Goal: Task Accomplishment & Management: Use online tool/utility

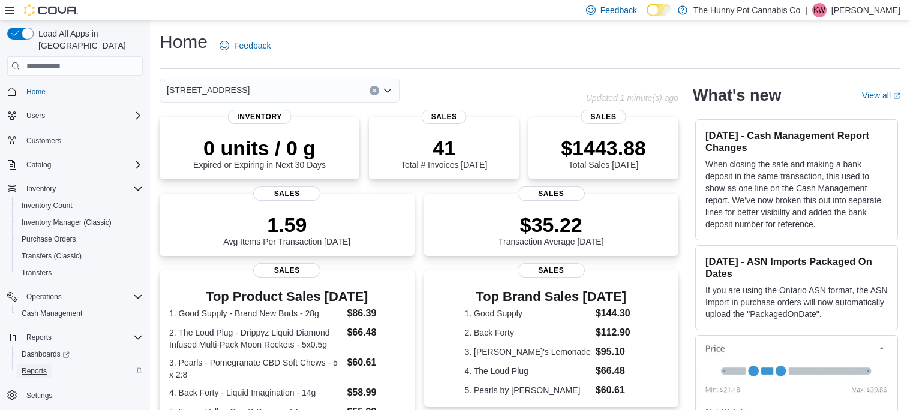
click at [34, 367] on span "Reports" at bounding box center [34, 372] width 25 height 10
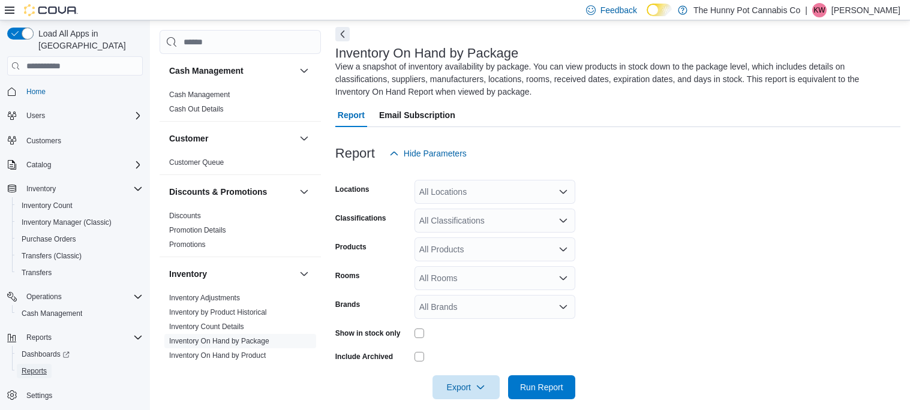
scroll to position [52, 0]
click at [490, 187] on div "All Locations" at bounding box center [495, 191] width 161 height 24
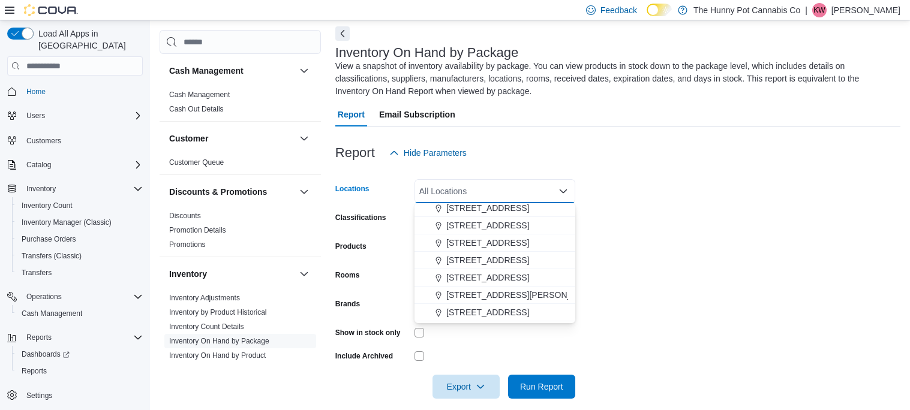
scroll to position [0, 0]
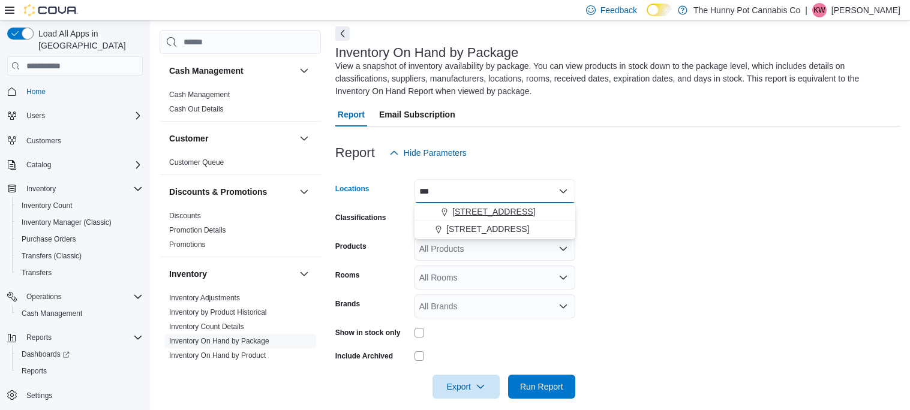
type input "***"
click at [495, 213] on span "[STREET_ADDRESS]" at bounding box center [494, 212] width 83 height 12
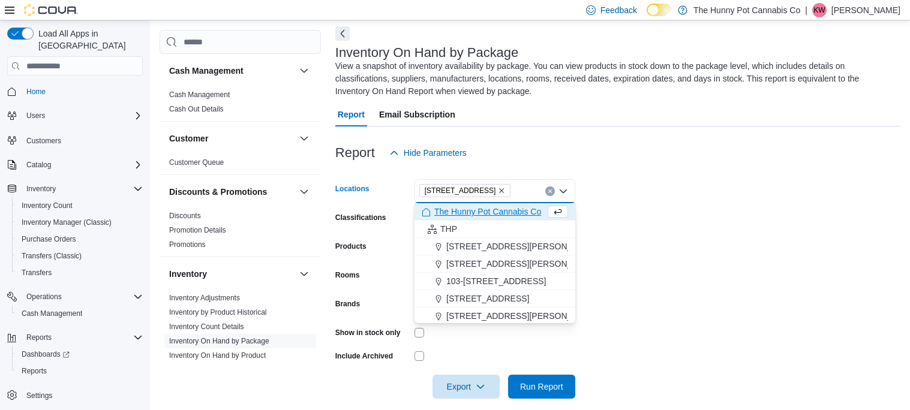
click at [606, 248] on form "Locations [STREET_ADDRESS] Selected. [STREET_ADDRESS]. Press Backspace to delet…" at bounding box center [617, 282] width 565 height 234
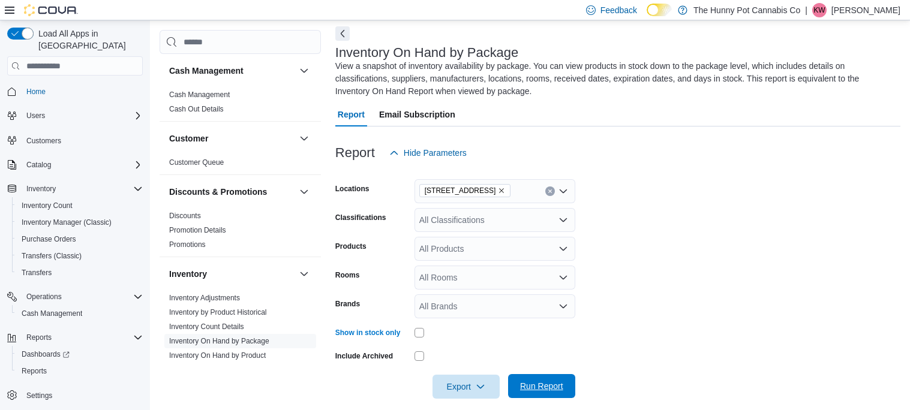
click at [538, 388] on span "Run Report" at bounding box center [541, 386] width 43 height 12
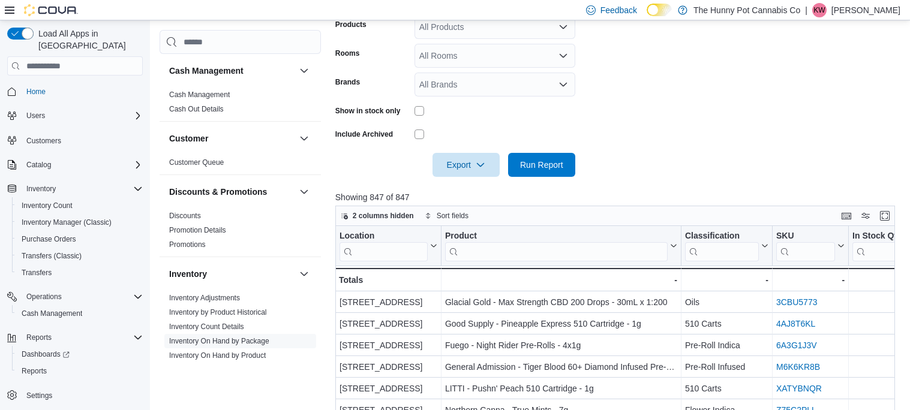
scroll to position [297, 0]
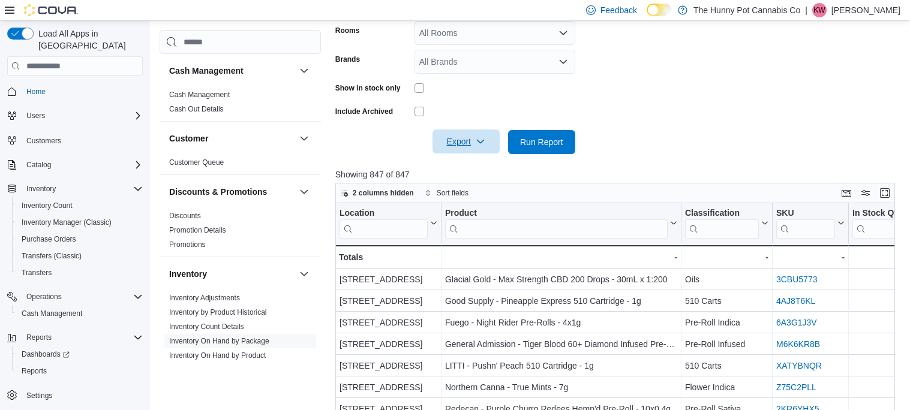
click at [472, 140] on span "Export" at bounding box center [466, 142] width 53 height 24
click at [457, 161] on span "Export to Excel" at bounding box center [468, 166] width 54 height 10
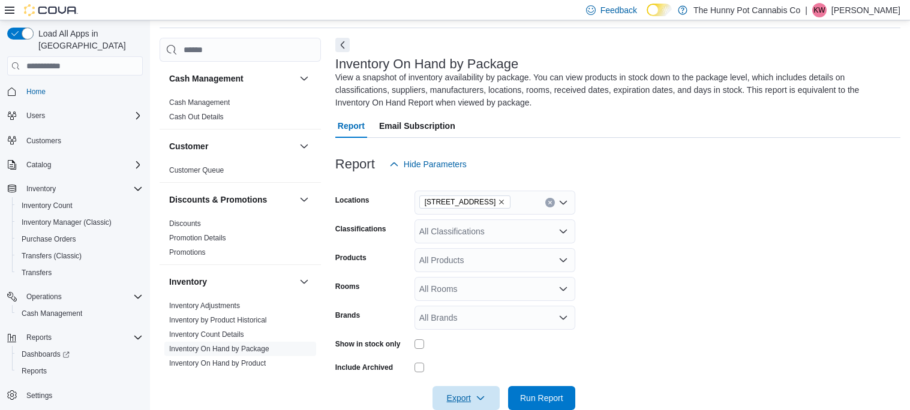
scroll to position [45, 0]
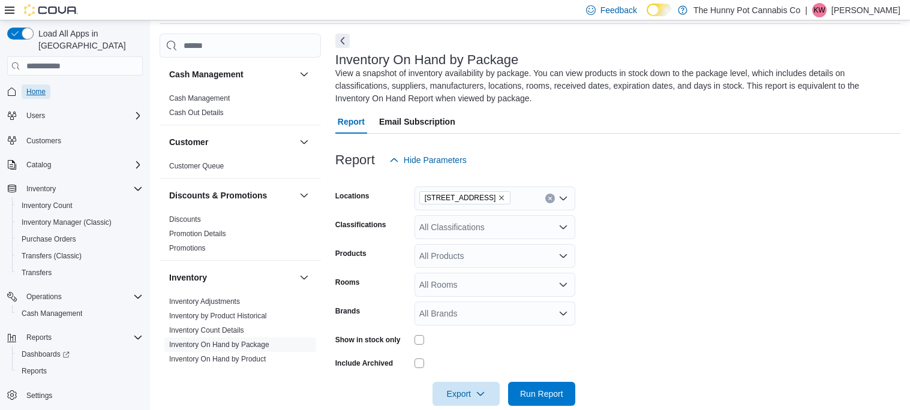
click at [41, 87] on span "Home" at bounding box center [35, 92] width 19 height 10
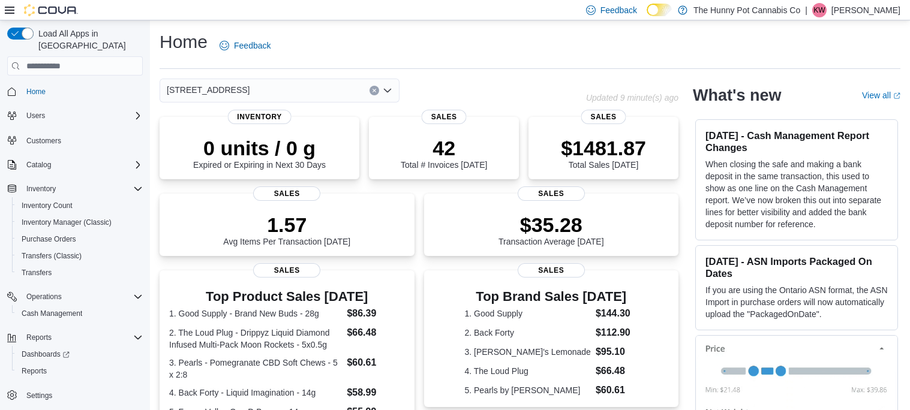
click at [157, 140] on div "Home Feedback [STREET_ADDRESS] Updated 9 minute(s) ago 0 units / 0 g Expired or…" at bounding box center [530, 357] width 760 height 675
click at [61, 309] on span "Cash Management" at bounding box center [52, 314] width 61 height 10
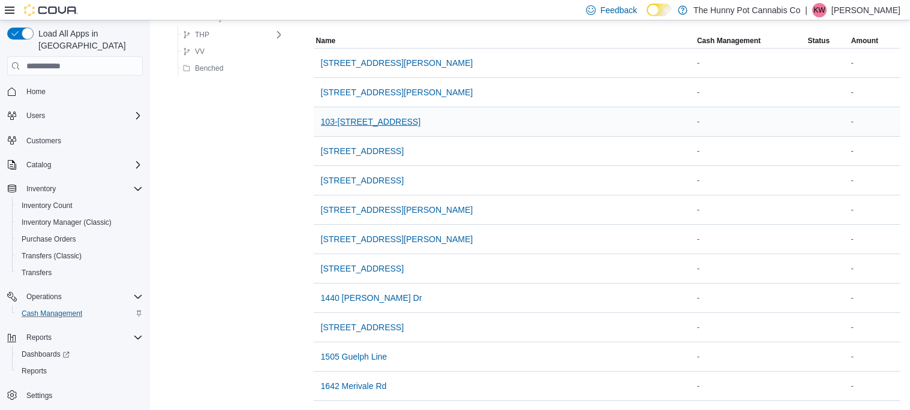
scroll to position [113, 0]
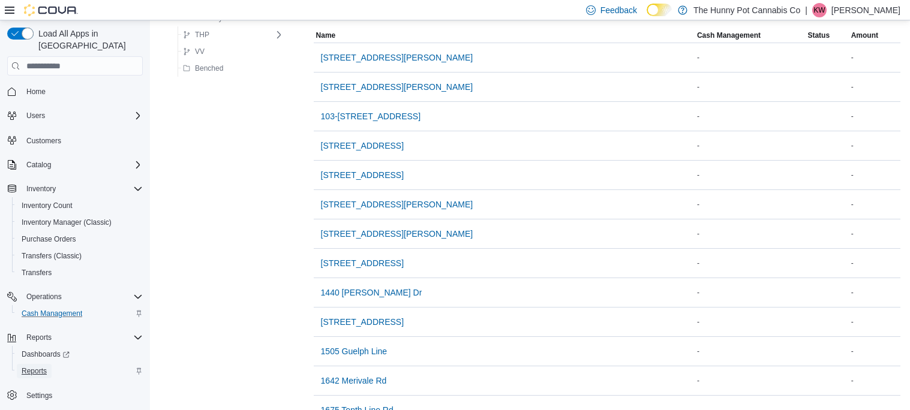
click at [41, 367] on span "Reports" at bounding box center [34, 372] width 25 height 10
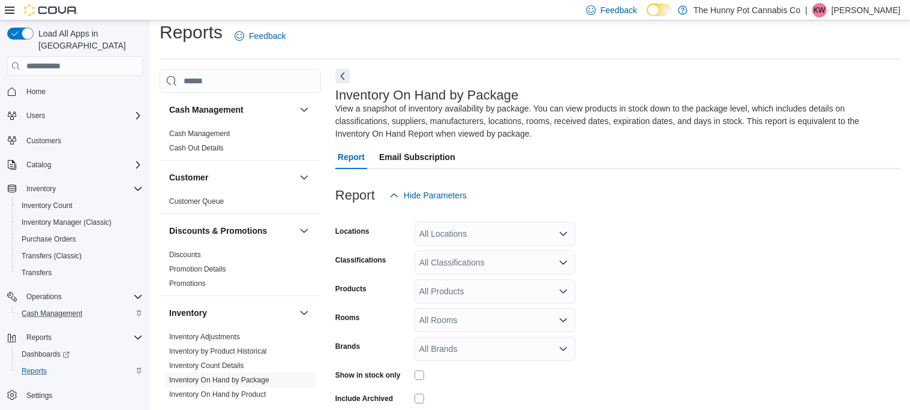
scroll to position [52, 0]
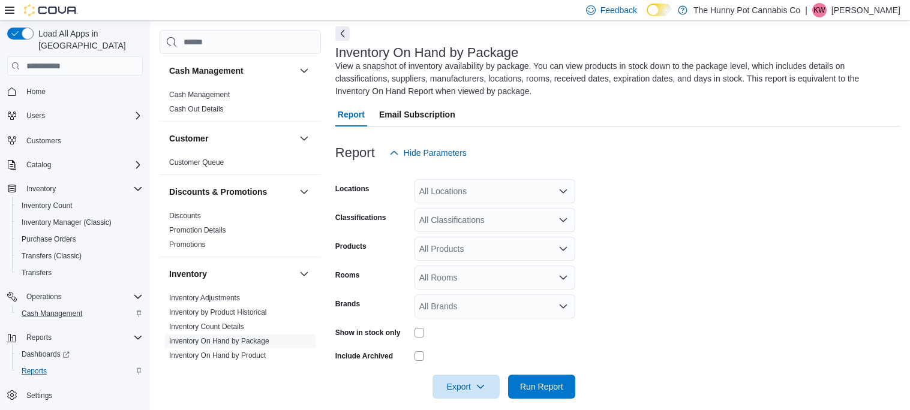
click at [444, 192] on div "All Locations" at bounding box center [495, 191] width 161 height 24
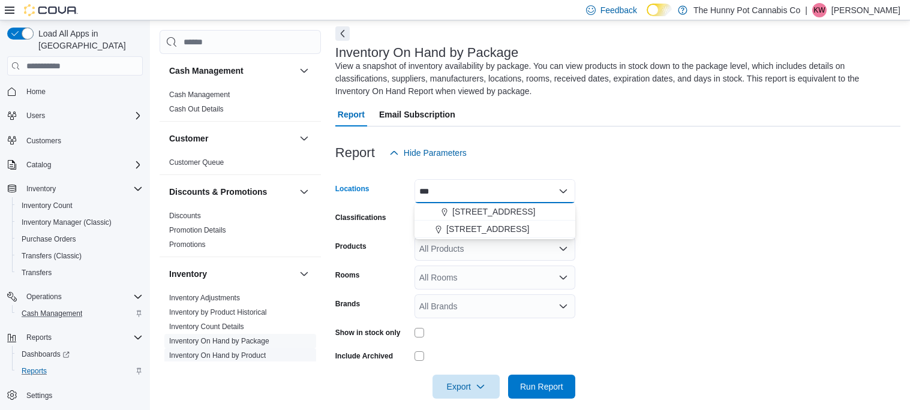
type input "***"
click at [224, 360] on span "Inventory On Hand by Product" at bounding box center [217, 356] width 97 height 10
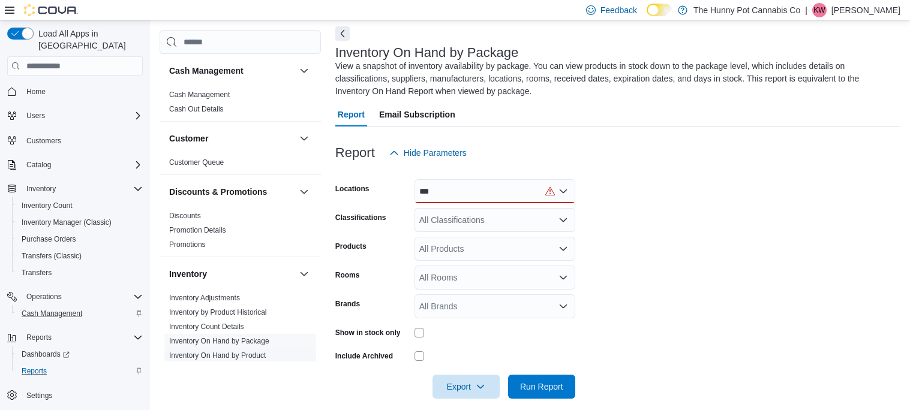
click at [221, 355] on link "Inventory On Hand by Product" at bounding box center [217, 356] width 97 height 8
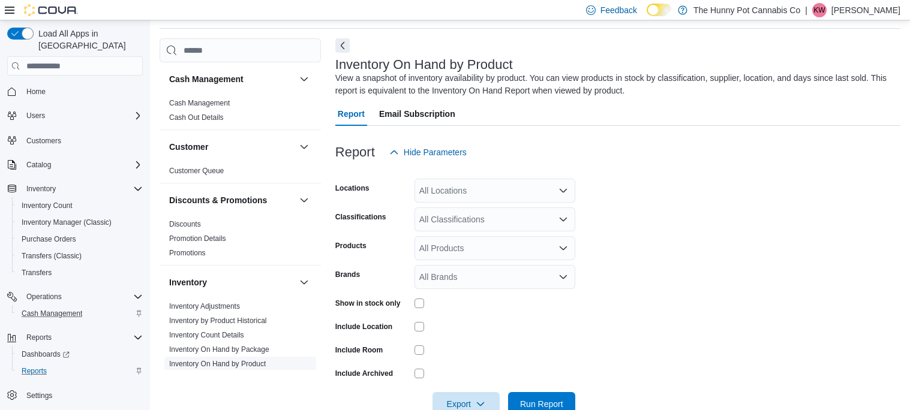
scroll to position [40, 0]
click at [536, 398] on span "Run Report" at bounding box center [542, 404] width 53 height 24
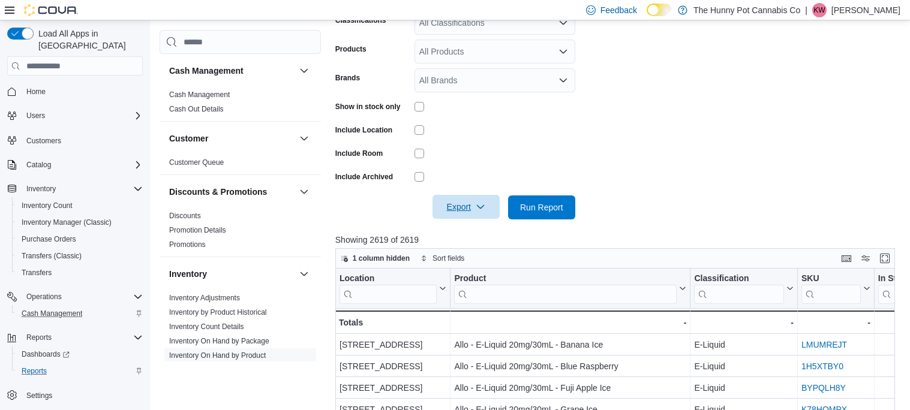
scroll to position [239, 0]
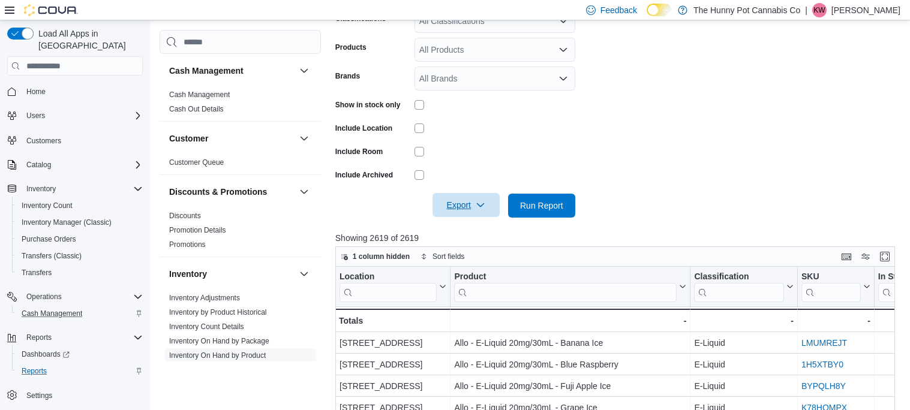
click at [464, 202] on span "Export" at bounding box center [466, 205] width 53 height 24
click at [468, 227] on span "Export to Excel" at bounding box center [468, 230] width 54 height 10
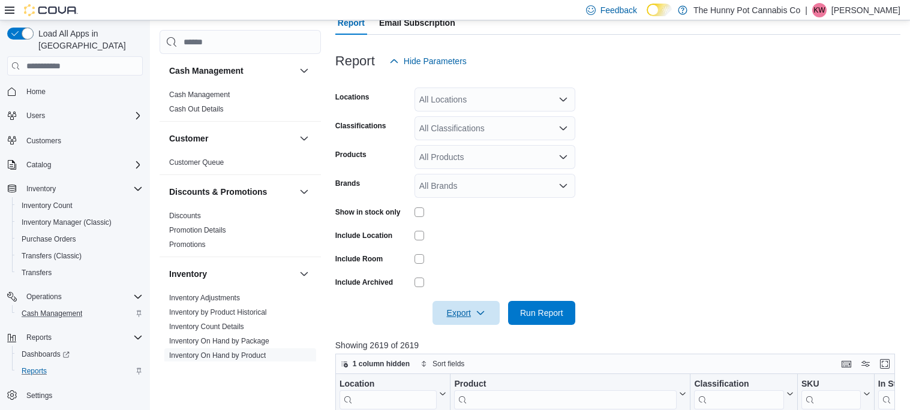
scroll to position [106, 0]
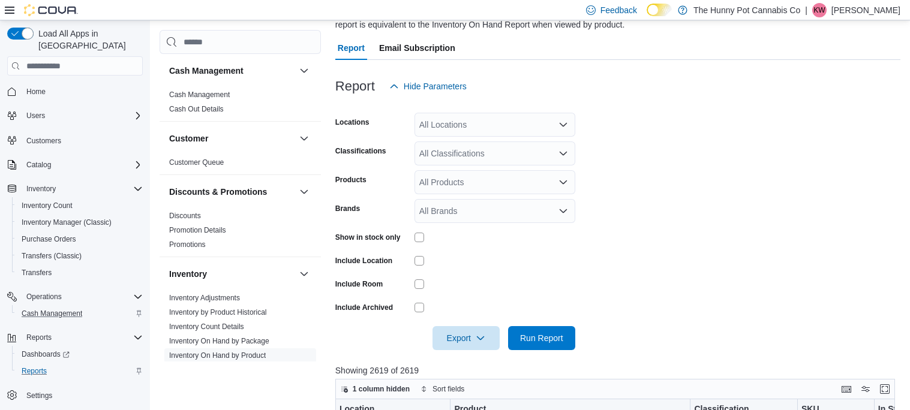
click at [492, 119] on div "All Locations" at bounding box center [495, 125] width 161 height 24
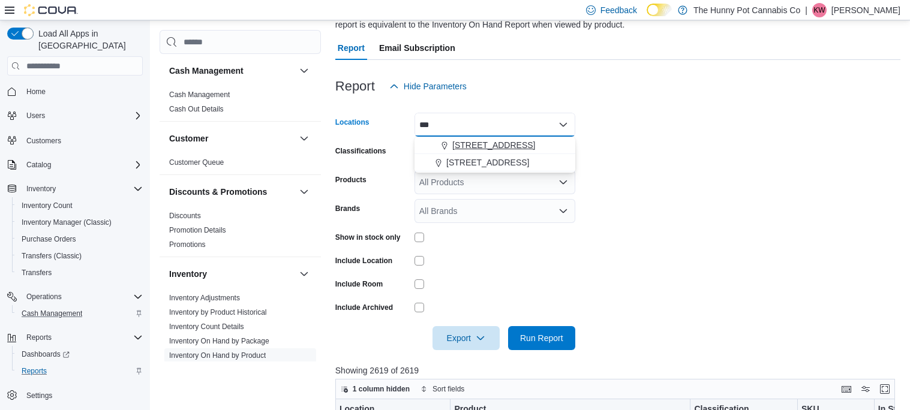
type input "***"
click at [487, 143] on span "[STREET_ADDRESS]" at bounding box center [494, 145] width 83 height 12
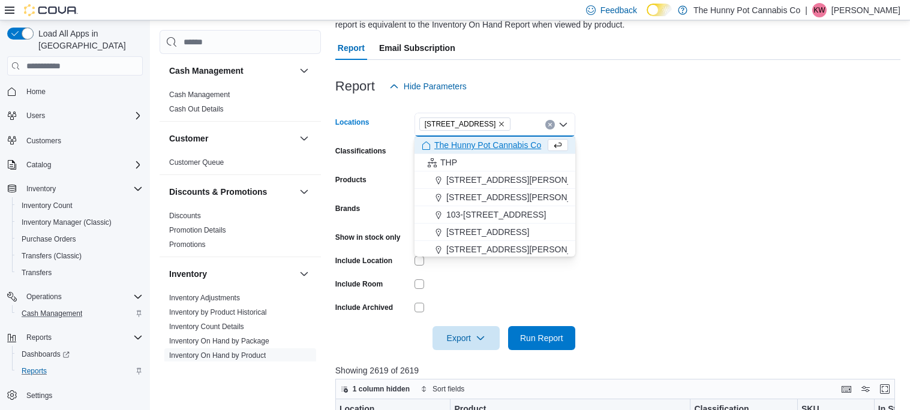
click at [684, 216] on form "Locations [STREET_ADDRESS] Selected. [STREET_ADDRESS]. Press Backspace to delet…" at bounding box center [617, 224] width 565 height 252
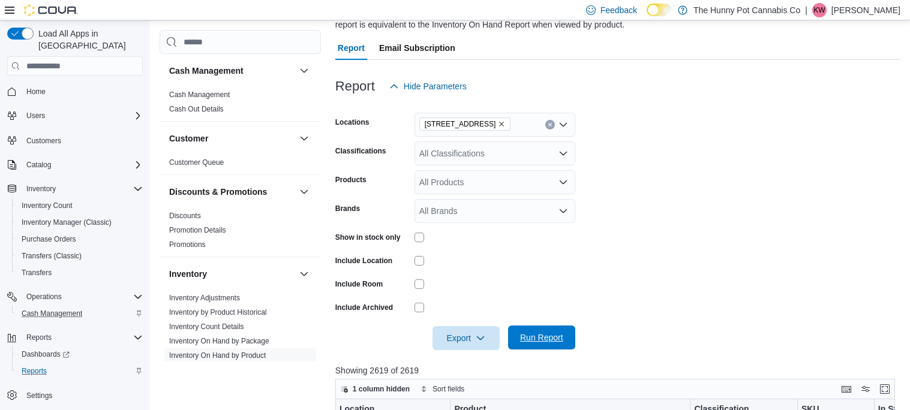
click at [531, 334] on span "Run Report" at bounding box center [541, 338] width 43 height 12
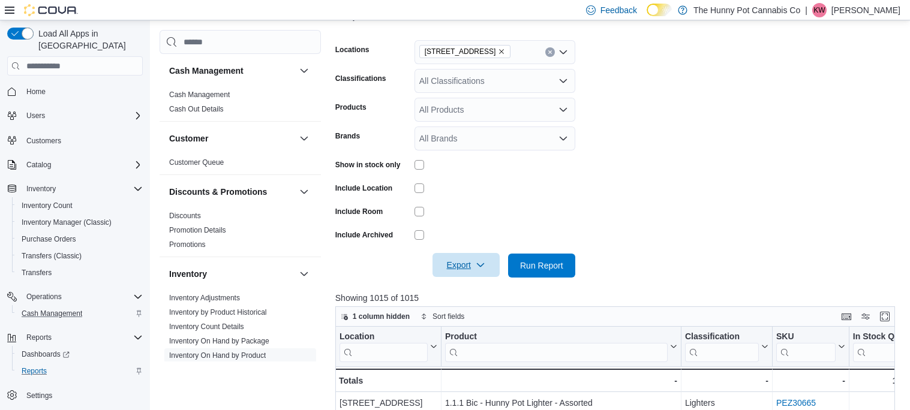
click at [465, 265] on span "Export" at bounding box center [466, 265] width 53 height 24
click at [477, 287] on span "Export to Excel" at bounding box center [468, 290] width 54 height 10
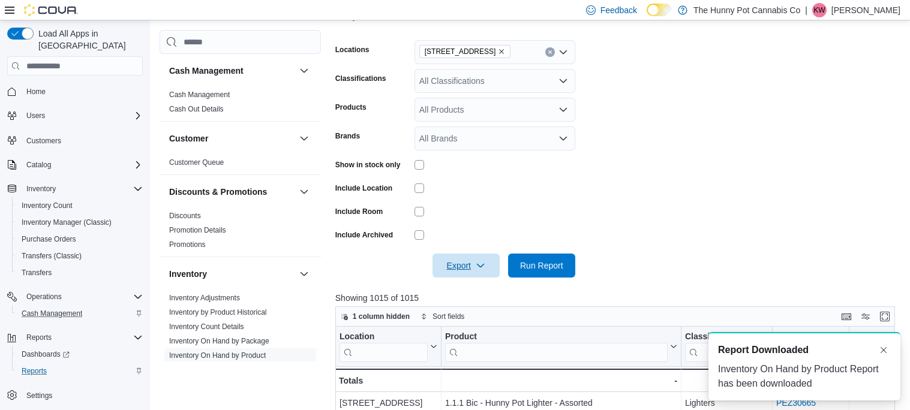
scroll to position [0, 0]
